Goal: Contribute content: Contribute content

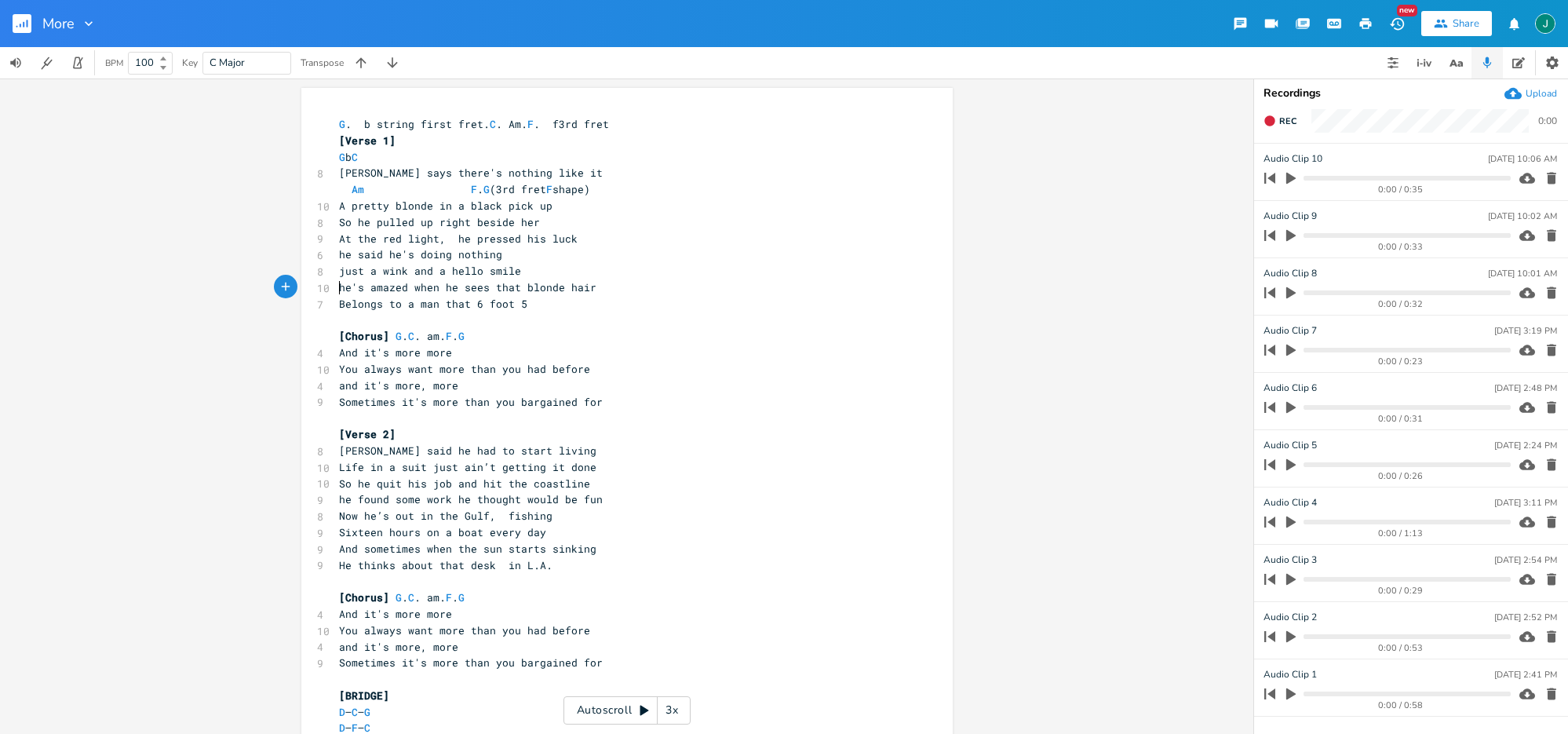
scroll to position [0, 16]
click at [1290, 176] on icon "button" at bounding box center [1291, 178] width 9 height 12
click at [1290, 176] on icon "button" at bounding box center [1291, 178] width 13 height 13
click at [1290, 176] on icon "button" at bounding box center [1291, 178] width 9 height 12
click at [1449, 177] on progress at bounding box center [1407, 178] width 206 height 5
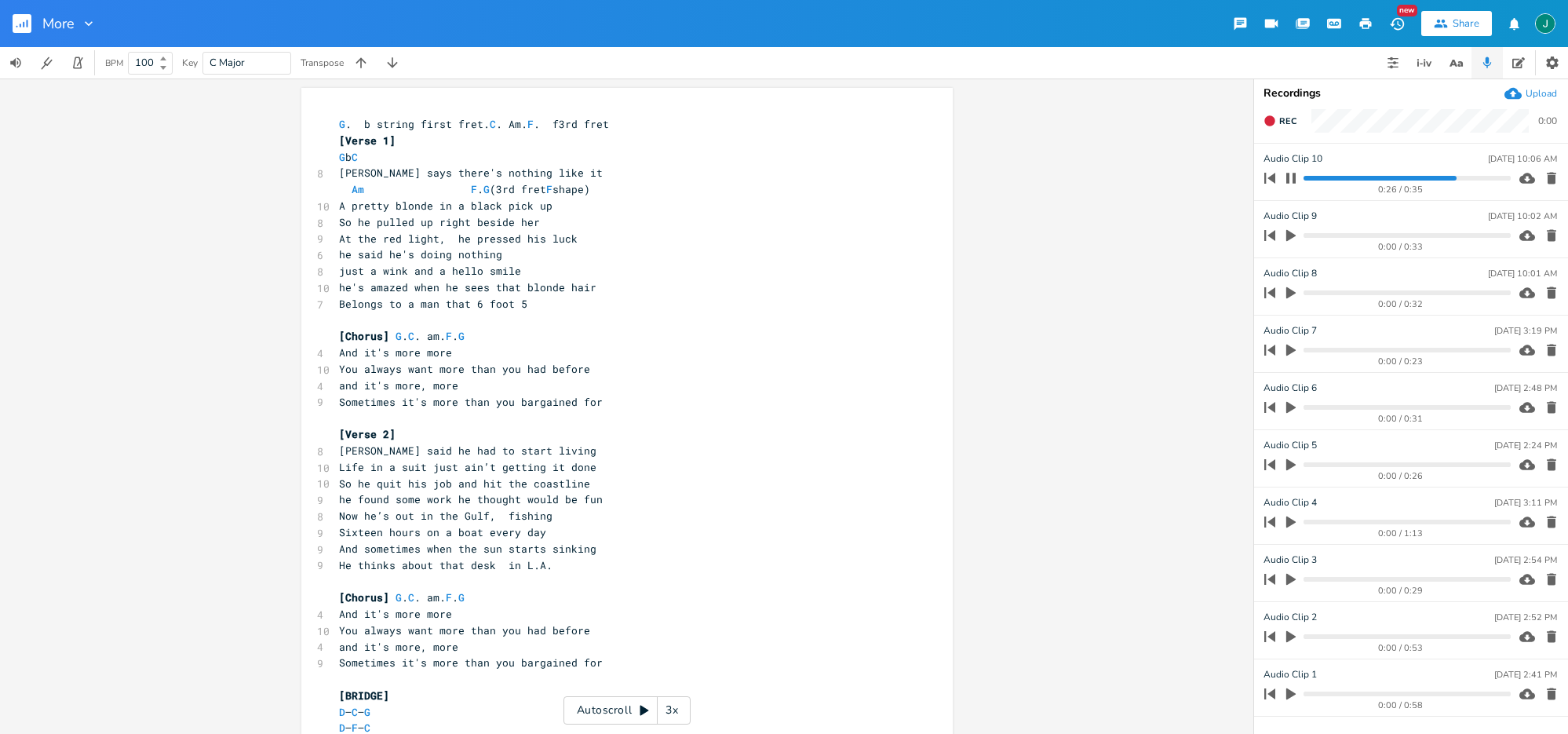
click at [1470, 178] on progress at bounding box center [1407, 178] width 206 height 5
click at [1292, 175] on icon "button" at bounding box center [1291, 178] width 13 height 13
click at [1269, 120] on icon "button" at bounding box center [1269, 120] width 10 height 10
click at [1269, 120] on rect "button" at bounding box center [1270, 121] width 9 height 9
click at [1269, 120] on icon "button" at bounding box center [1269, 120] width 10 height 10
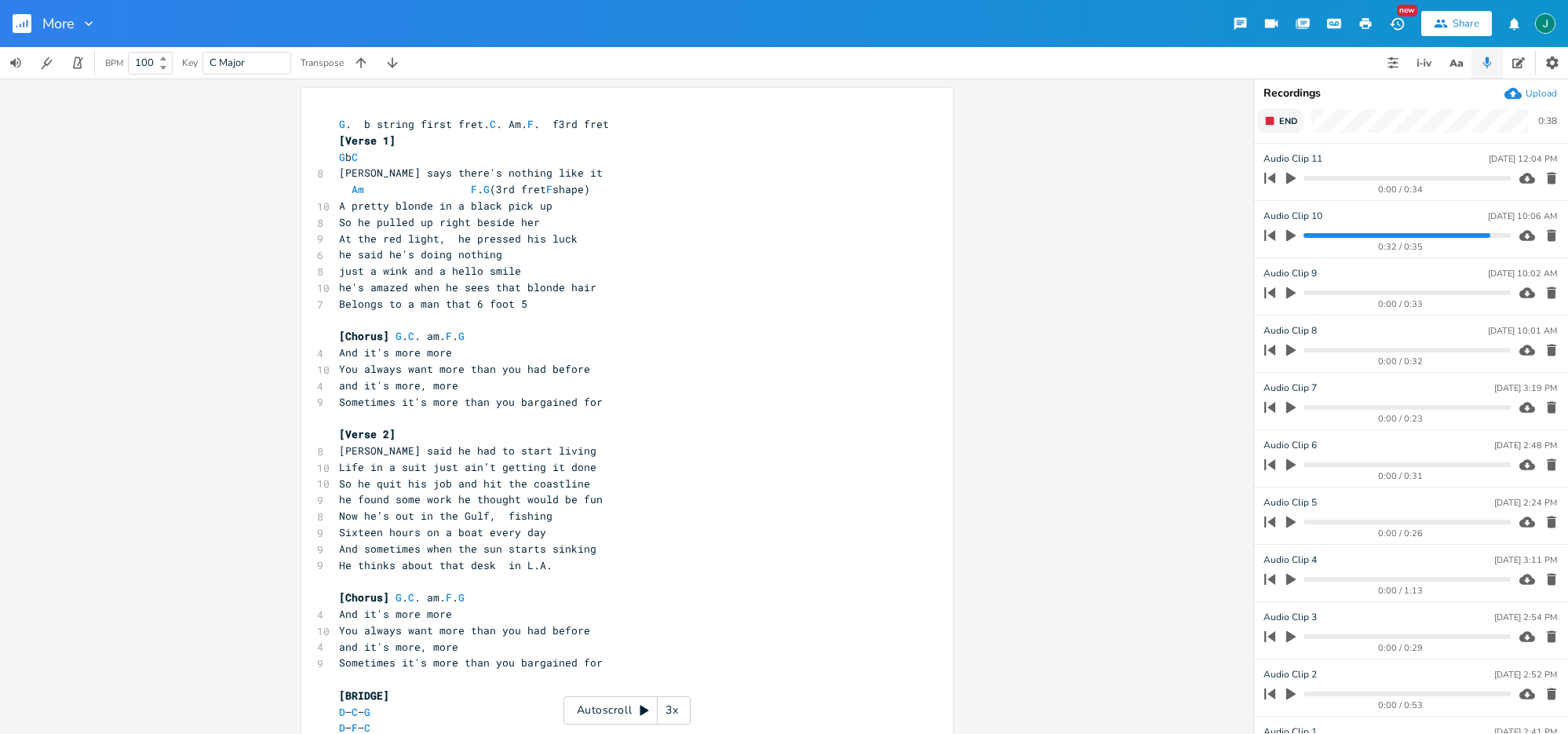
click at [1269, 120] on rect "button" at bounding box center [1270, 121] width 9 height 9
click at [1291, 177] on icon "button" at bounding box center [1291, 178] width 9 height 12
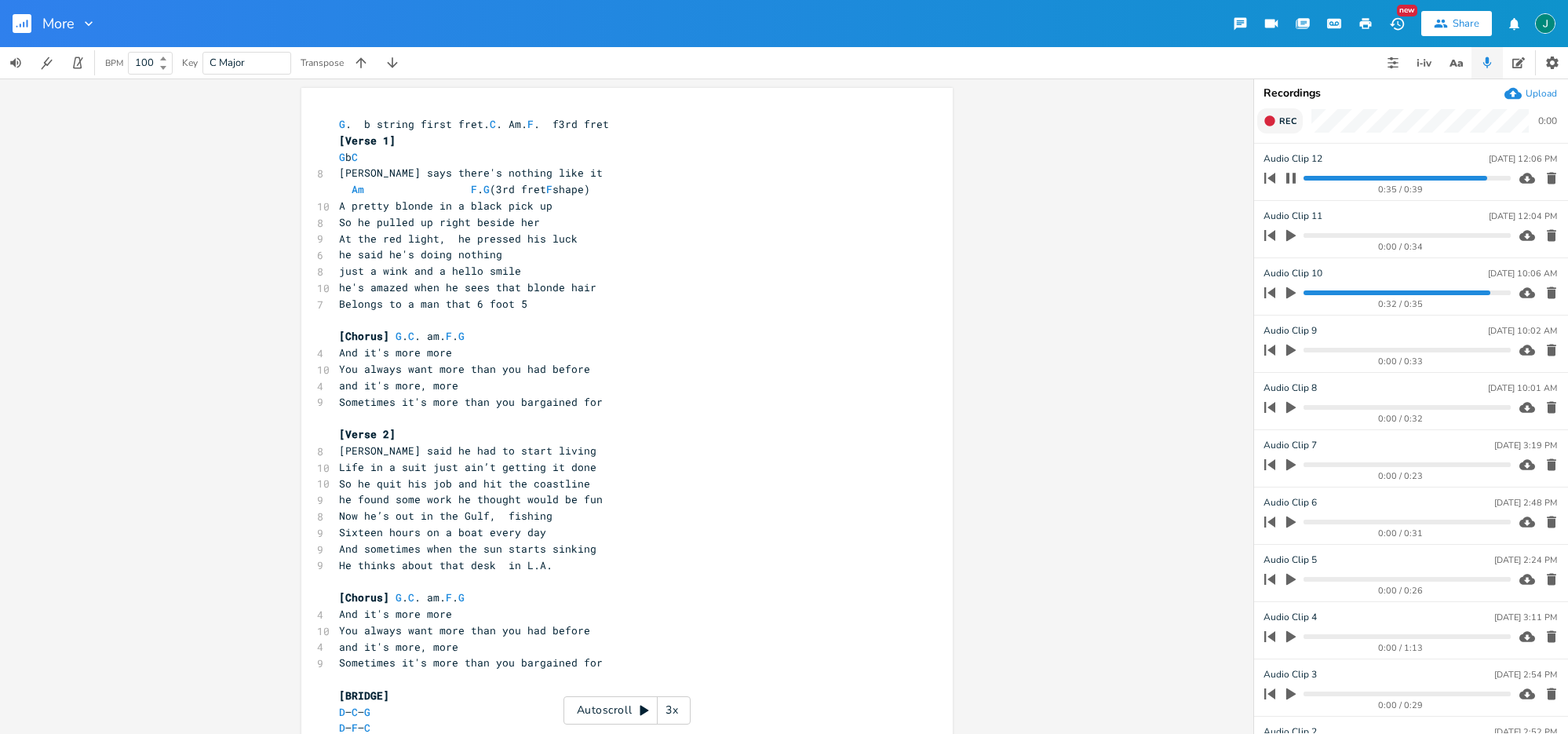
click at [1291, 177] on icon "button" at bounding box center [1291, 178] width 13 height 13
click at [1285, 119] on span "Rec" at bounding box center [1288, 121] width 17 height 12
click at [1285, 119] on span "End" at bounding box center [1288, 121] width 18 height 12
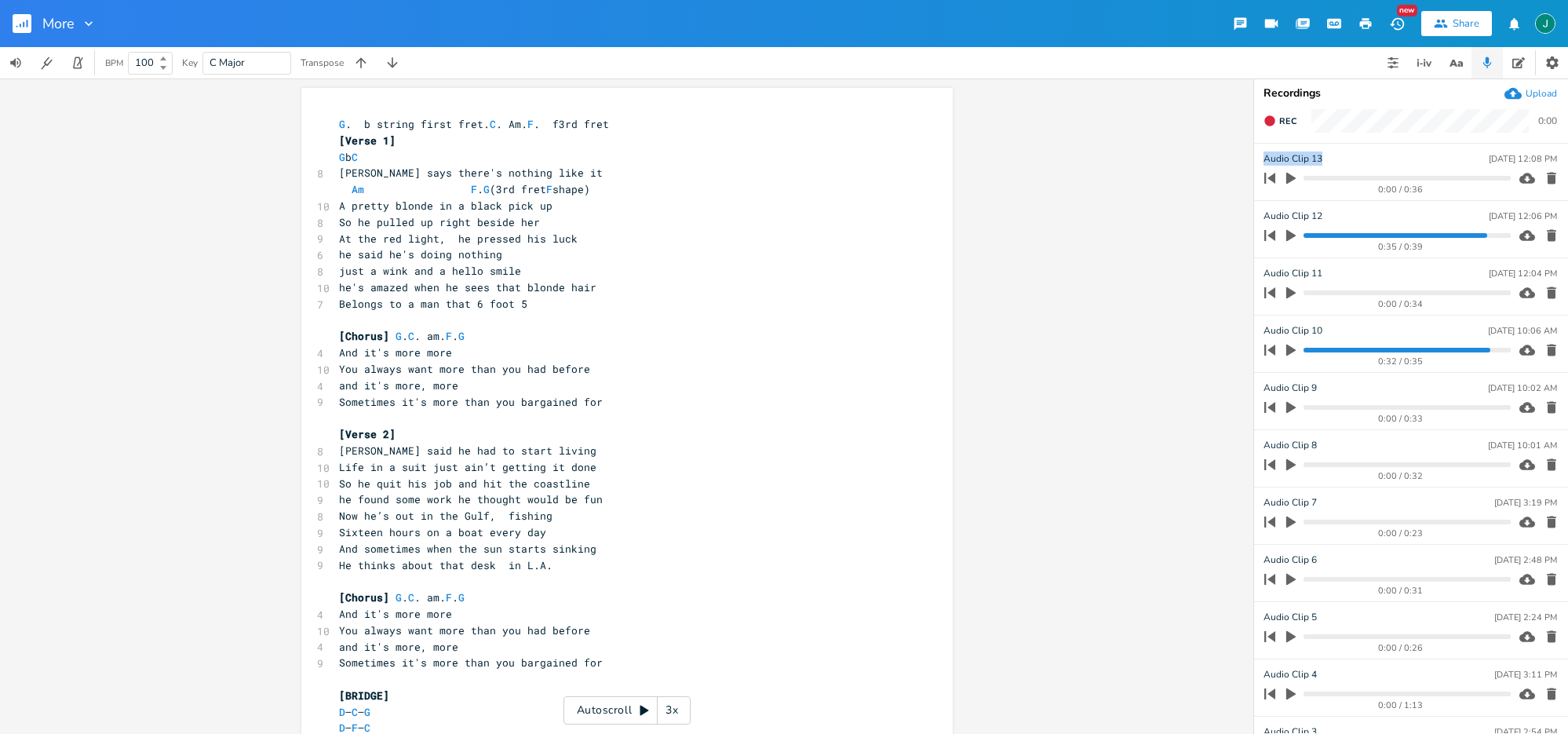
drag, startPoint x: 1321, startPoint y: 160, endPoint x: 1260, endPoint y: 159, distance: 61.0
click at [1261, 159] on li "Audio Clip [DATE] 12:08 PM 0:00 / 0:36" at bounding box center [1411, 172] width 314 height 57
type input "keep melody"
click at [1274, 120] on icon "button" at bounding box center [1269, 120] width 10 height 10
click at [1273, 119] on rect "button" at bounding box center [1270, 121] width 9 height 9
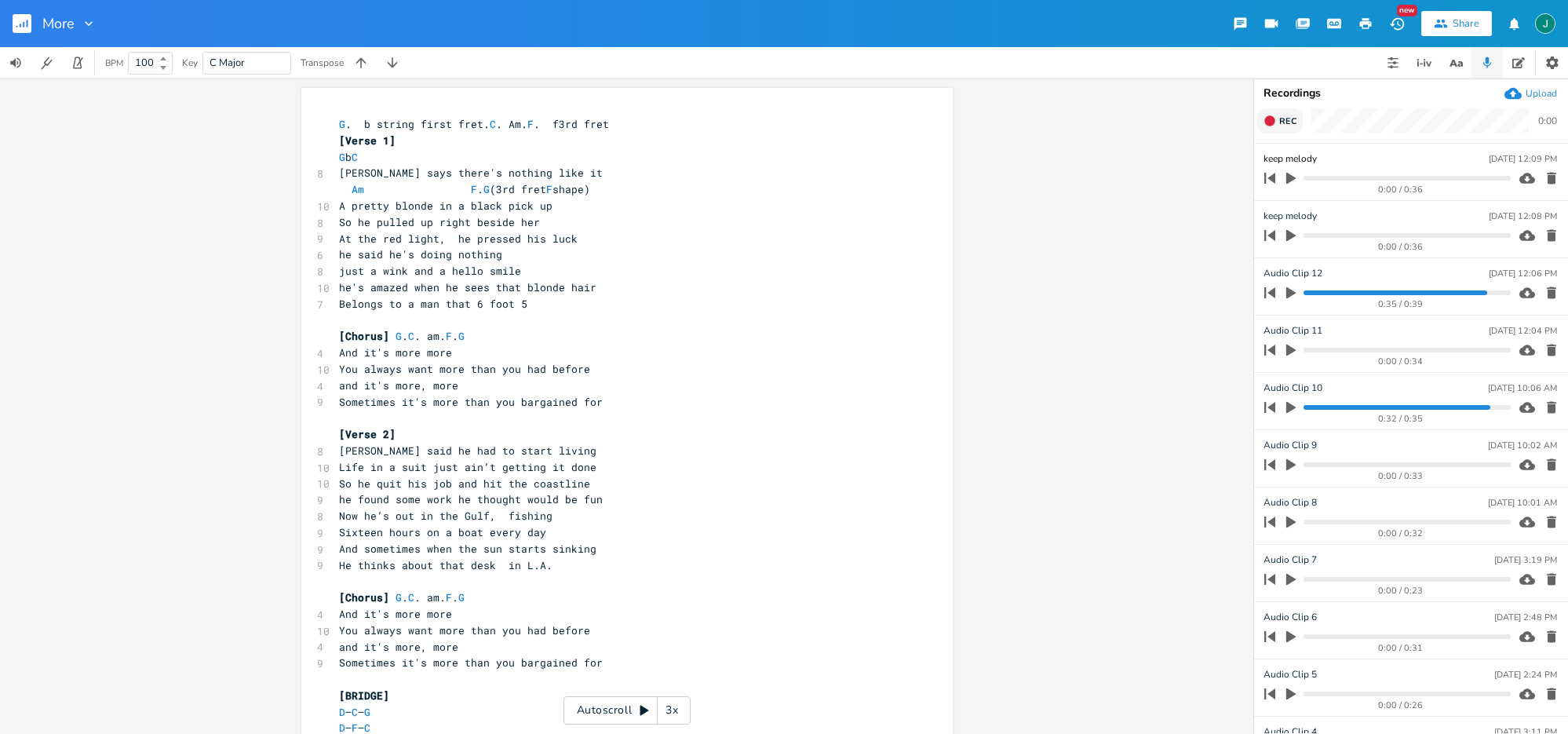
type input "keep melody 2"
type textarea "And sometimes"
drag, startPoint x: 414, startPoint y: 553, endPoint x: 324, endPoint y: 550, distance: 90.0
click at [324, 550] on div "And sometimes x G . b string first fret. C . Am. F . f3rd fret [Verse 1] G b C …" at bounding box center [627, 628] width 651 height 1079
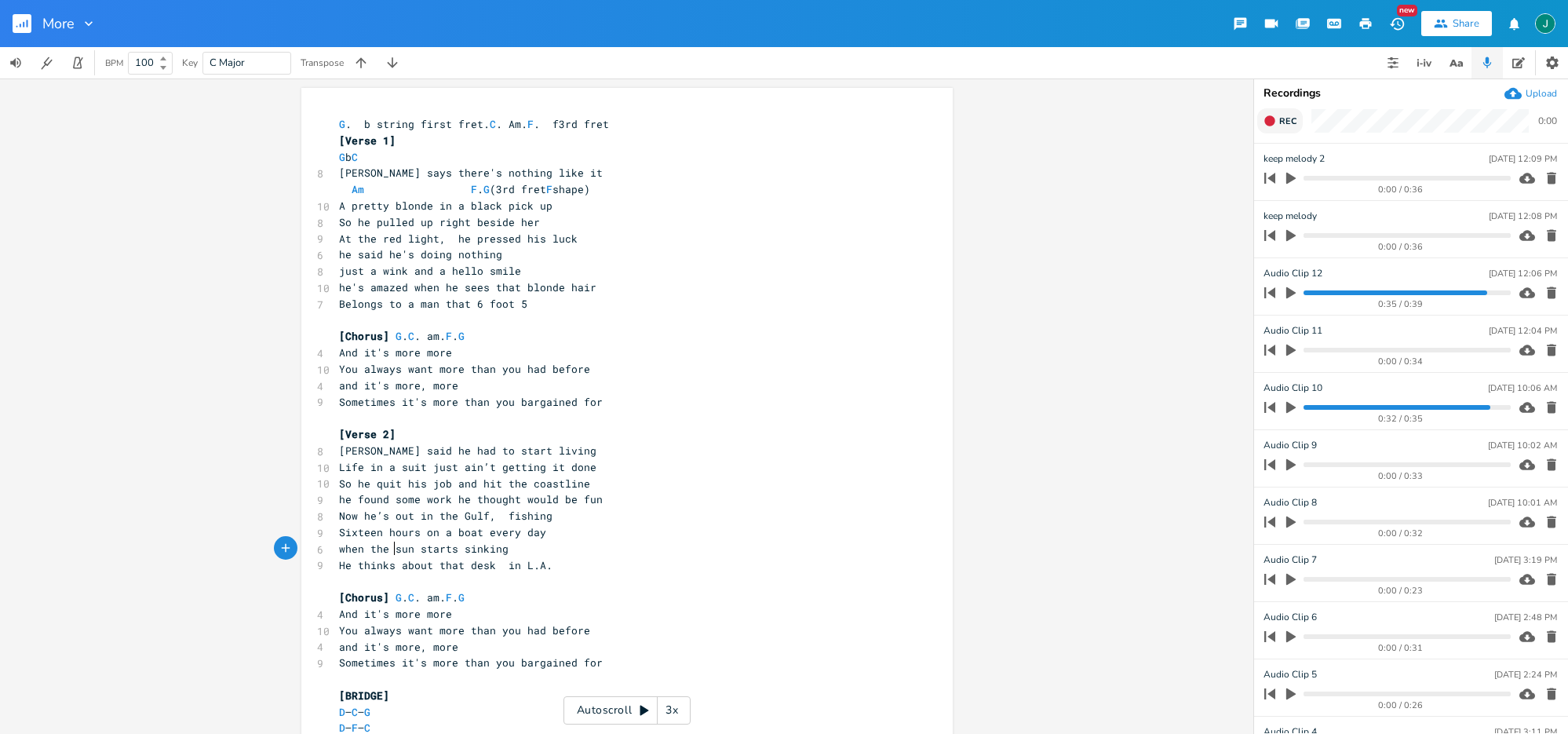
click at [388, 550] on span "when the sun starts sinking" at bounding box center [423, 549] width 169 height 14
type textarea "at"
type textarea "Am F. G(3rd fret F shape)"
drag, startPoint x: 341, startPoint y: 193, endPoint x: 640, endPoint y: 194, distance: 299.0
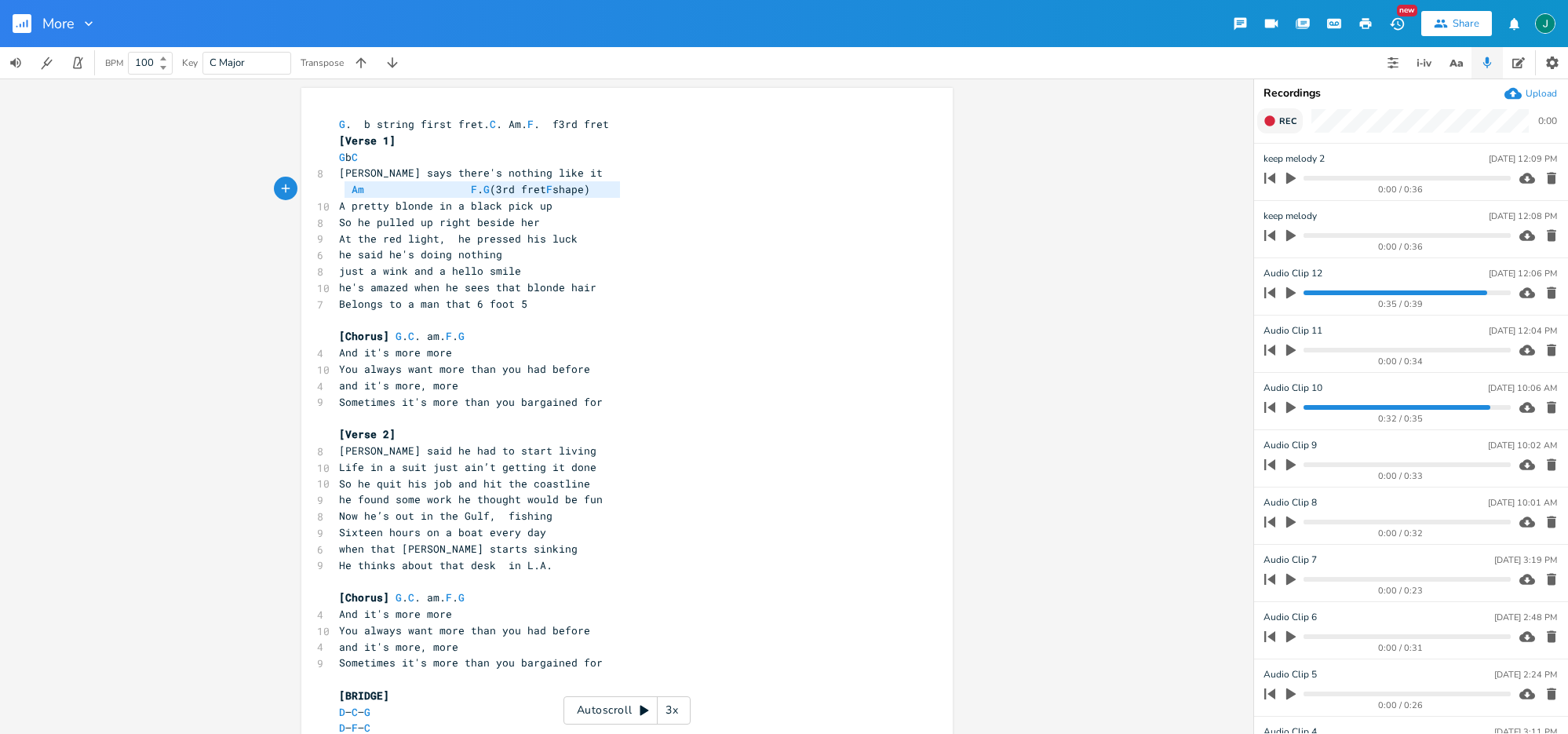
click at [639, 194] on pre "Am F . G (3rd fret F shape)" at bounding box center [619, 189] width 567 height 17
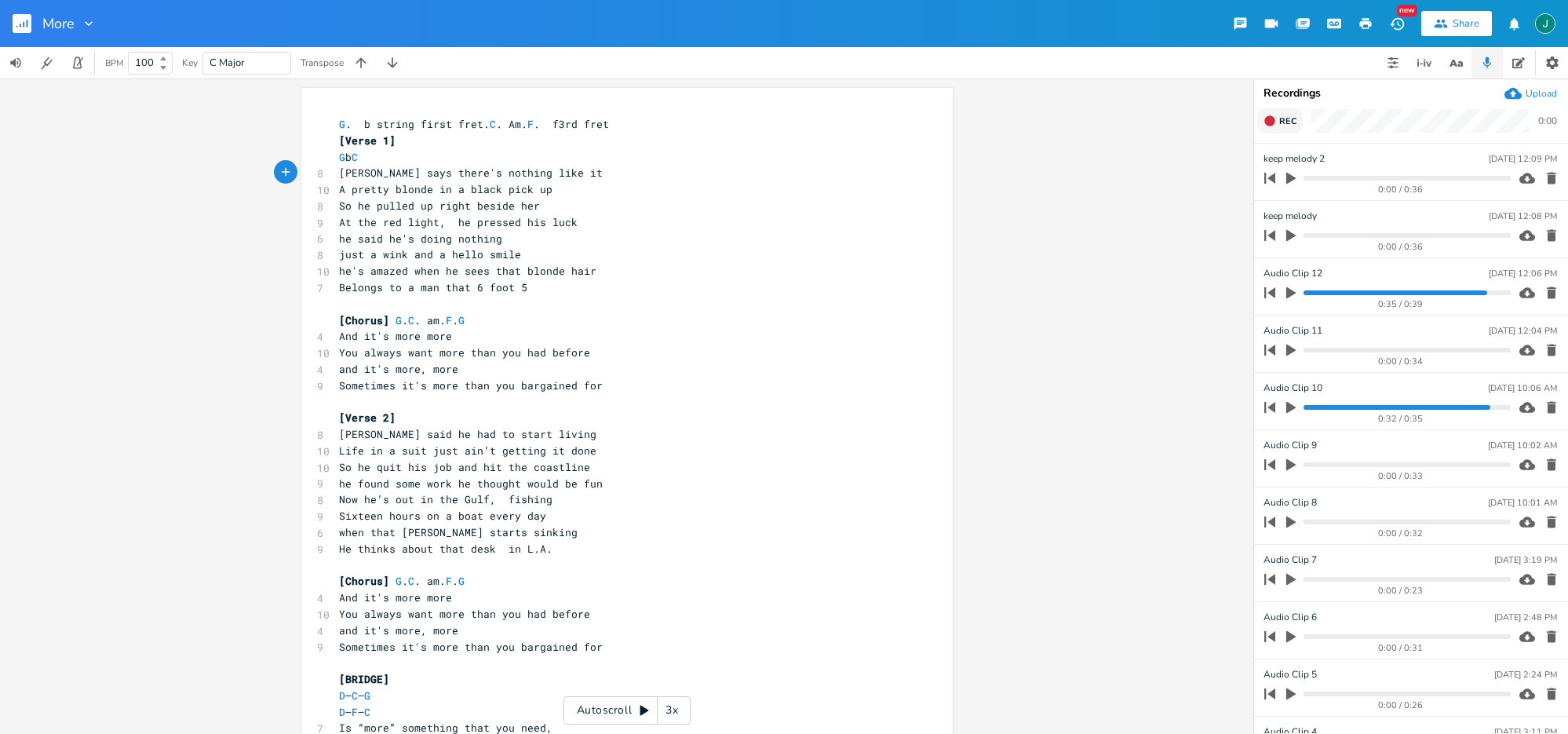
click at [355, 473] on pre "So he quit his job and hit the coastline" at bounding box center [619, 467] width 567 height 17
click at [376, 467] on span "he quit his job and hit the coastline" at bounding box center [455, 467] width 232 height 14
type textarea "s"
click at [480, 469] on span "he quits his job and hit the coastline" at bounding box center [458, 467] width 239 height 14
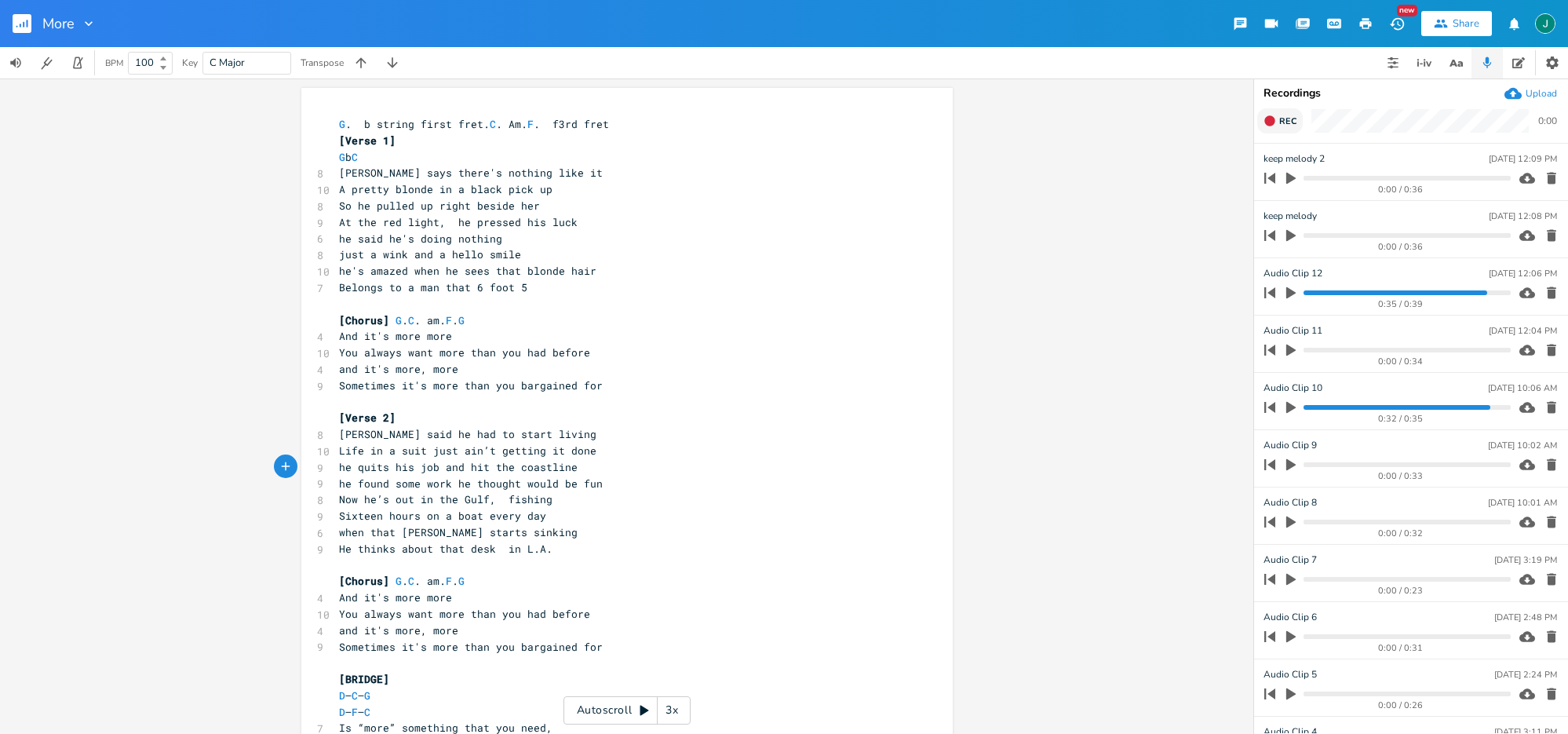
click at [384, 471] on span "he quits his job and hit the coastline" at bounding box center [458, 467] width 239 height 14
